Goal: Information Seeking & Learning: Check status

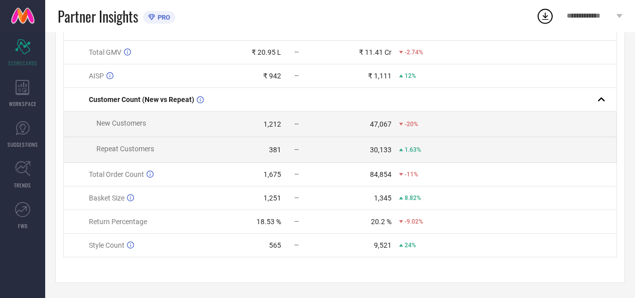
scroll to position [125, 0]
click at [270, 222] on div "18.53 %" at bounding box center [268, 221] width 25 height 8
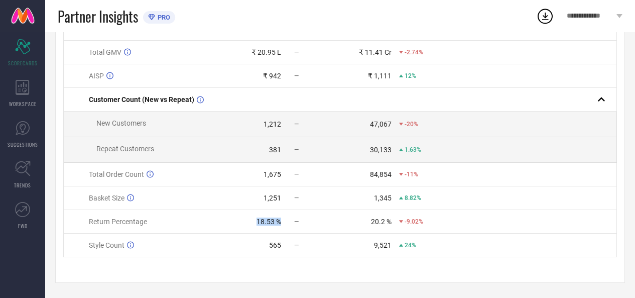
click at [270, 222] on div "18.53 %" at bounding box center [268, 221] width 25 height 8
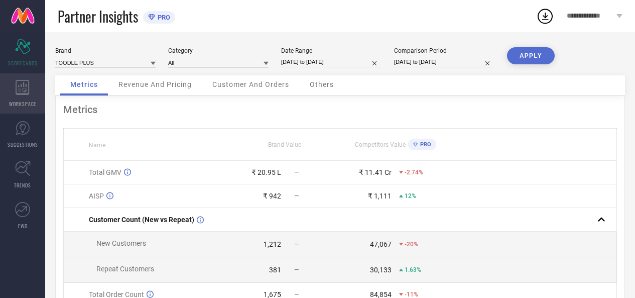
click at [19, 97] on div "WORKSPACE" at bounding box center [22, 93] width 45 height 40
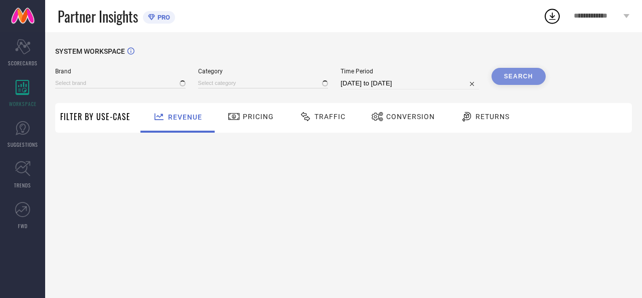
type input "TOODLE PLUS"
type input "All"
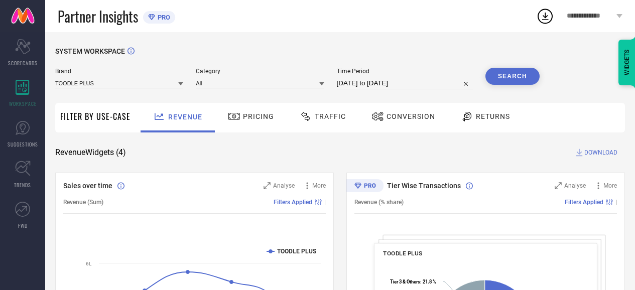
click at [389, 86] on input "[DATE] to [DATE]" at bounding box center [405, 83] width 136 height 12
select select "6"
select select "2025"
select select "7"
select select "2025"
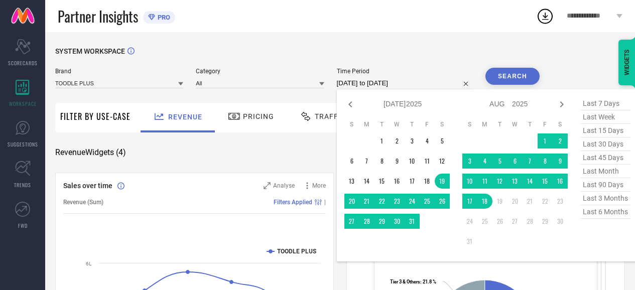
click at [605, 174] on span "last month" at bounding box center [605, 172] width 50 height 14
type input "[DATE] to [DATE]"
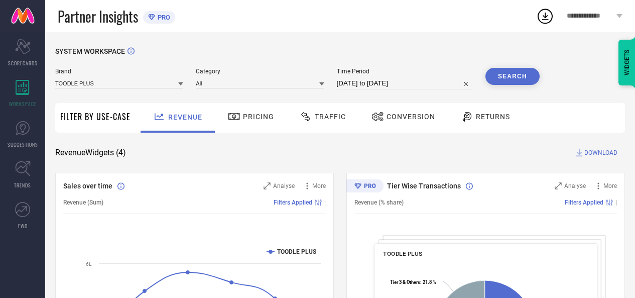
click at [527, 73] on button "Search" at bounding box center [512, 76] width 54 height 17
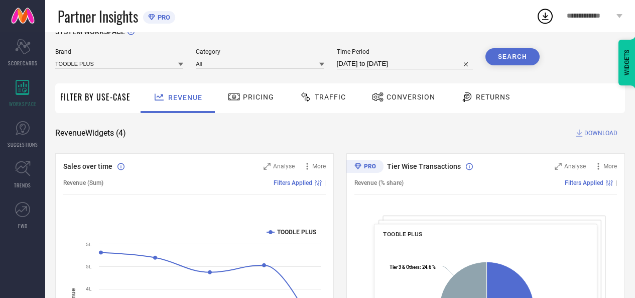
scroll to position [19, 0]
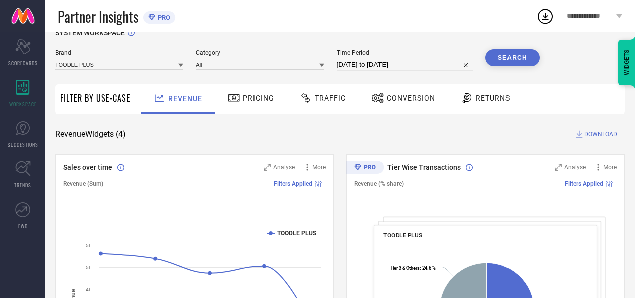
click at [317, 102] on span "Traffic" at bounding box center [330, 98] width 31 height 8
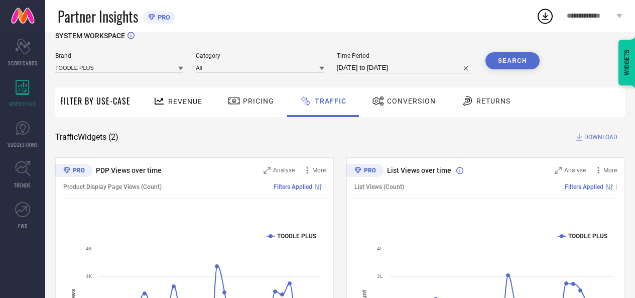
scroll to position [0, 0]
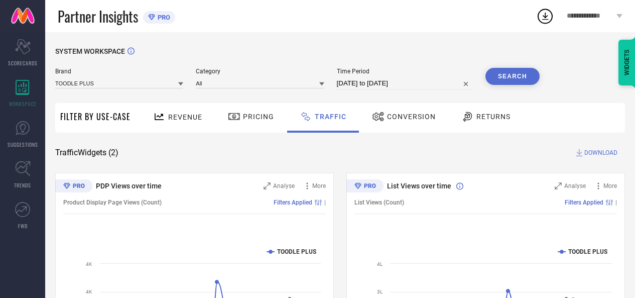
click at [481, 121] on div "Returns" at bounding box center [486, 116] width 54 height 17
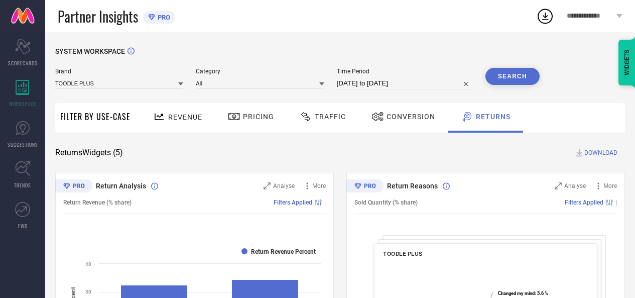
click at [412, 126] on div "Conversion" at bounding box center [403, 118] width 89 height 30
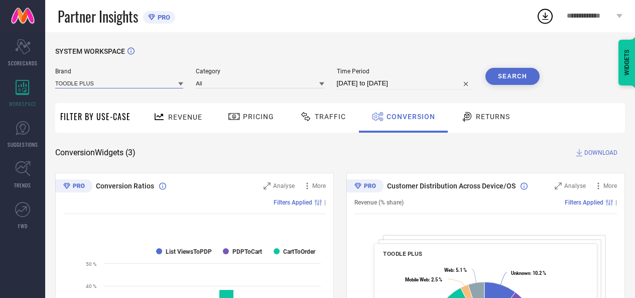
click at [153, 85] on input at bounding box center [119, 83] width 128 height 11
click at [176, 85] on input at bounding box center [119, 83] width 128 height 11
click at [177, 85] on input at bounding box center [119, 83] width 128 height 11
click at [220, 86] on input at bounding box center [260, 83] width 128 height 11
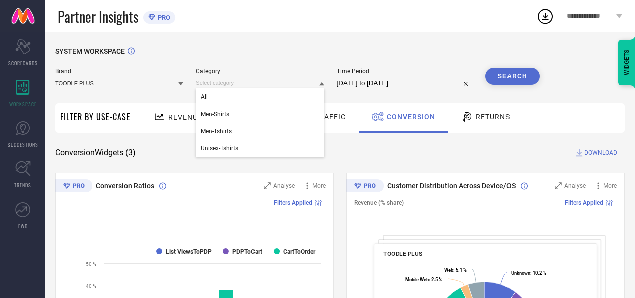
click at [220, 86] on input at bounding box center [260, 83] width 128 height 11
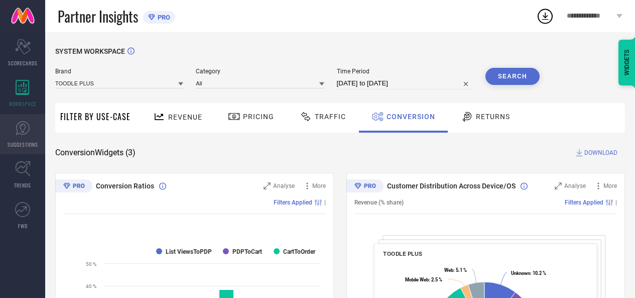
click at [22, 129] on icon at bounding box center [22, 127] width 15 height 15
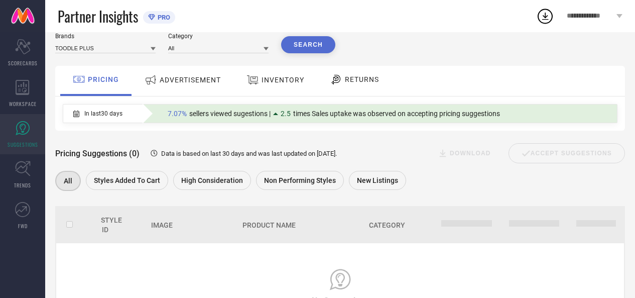
scroll to position [32, 0]
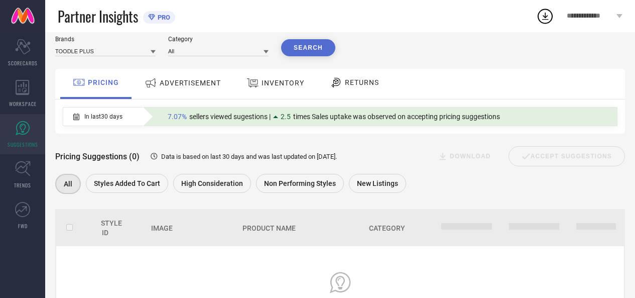
click at [176, 82] on span "ADVERTISEMENT" at bounding box center [190, 83] width 61 height 8
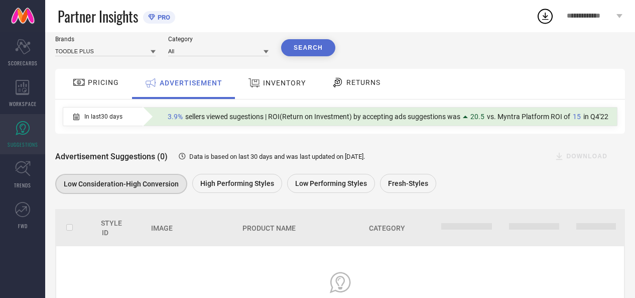
click at [267, 82] on span "INVENTORY" at bounding box center [284, 83] width 43 height 8
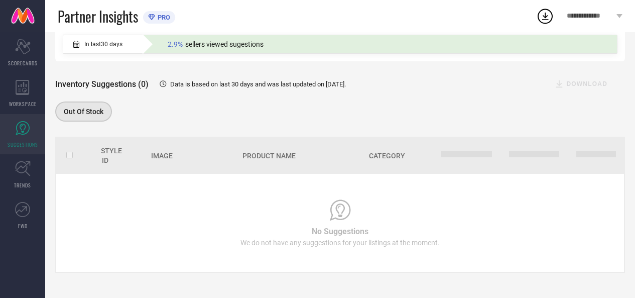
scroll to position [0, 0]
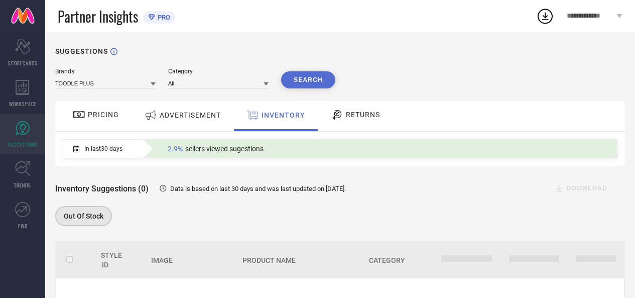
click at [363, 121] on div "RETURNS" at bounding box center [355, 114] width 54 height 17
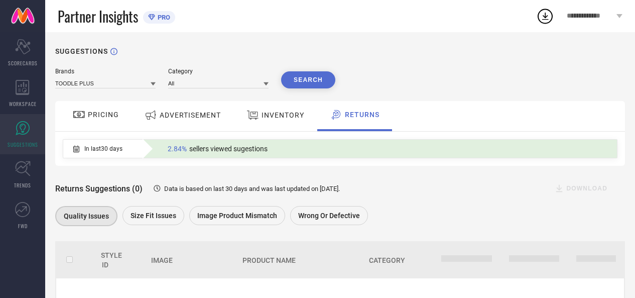
click at [308, 123] on div "INVENTORY" at bounding box center [275, 116] width 83 height 30
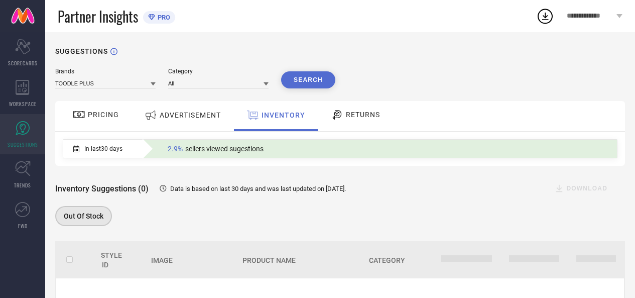
click at [351, 120] on div "RETURNS" at bounding box center [355, 114] width 54 height 17
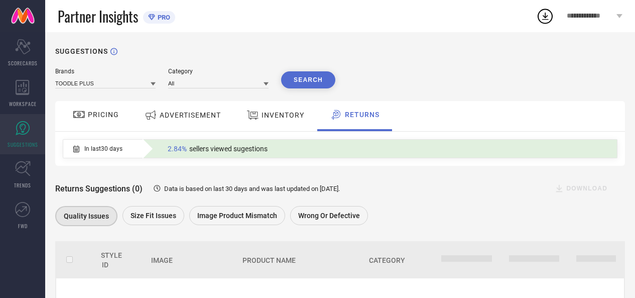
click at [100, 109] on div "PRICING" at bounding box center [95, 114] width 51 height 17
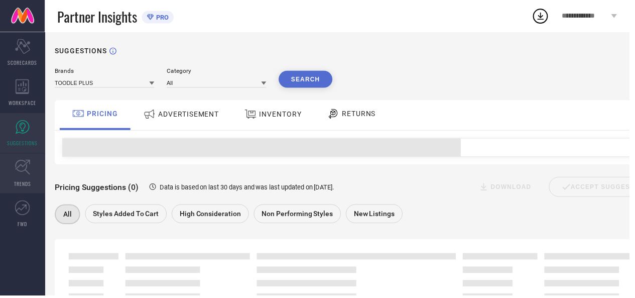
click at [30, 167] on icon at bounding box center [23, 169] width 16 height 16
